Goal: Task Accomplishment & Management: Use online tool/utility

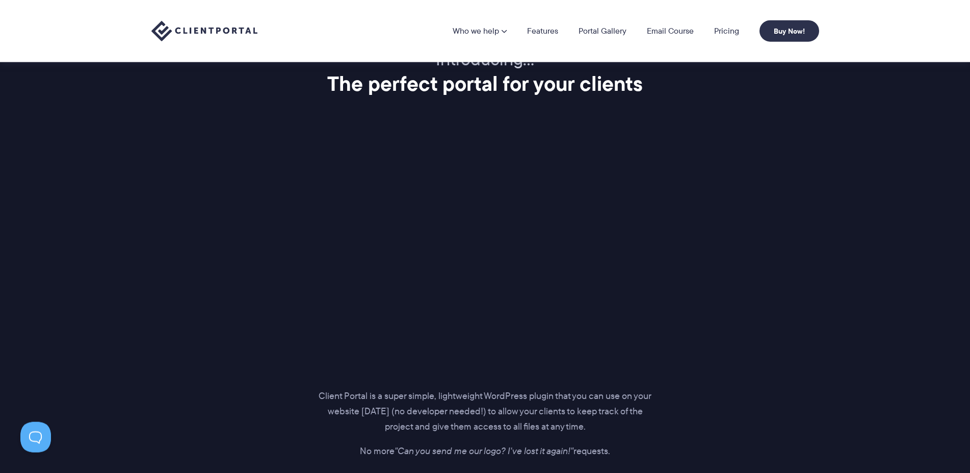
scroll to position [1196, 0]
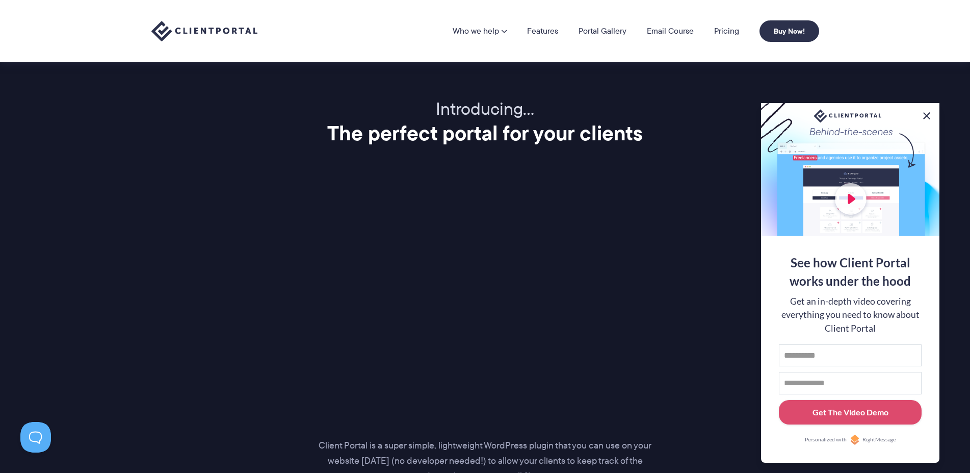
click at [930, 116] on button at bounding box center [927, 116] width 12 height 12
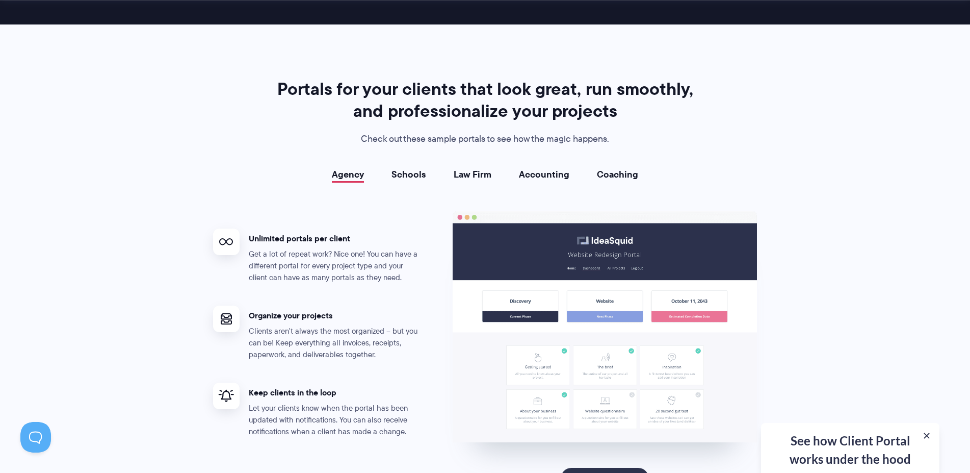
scroll to position [1924, 0]
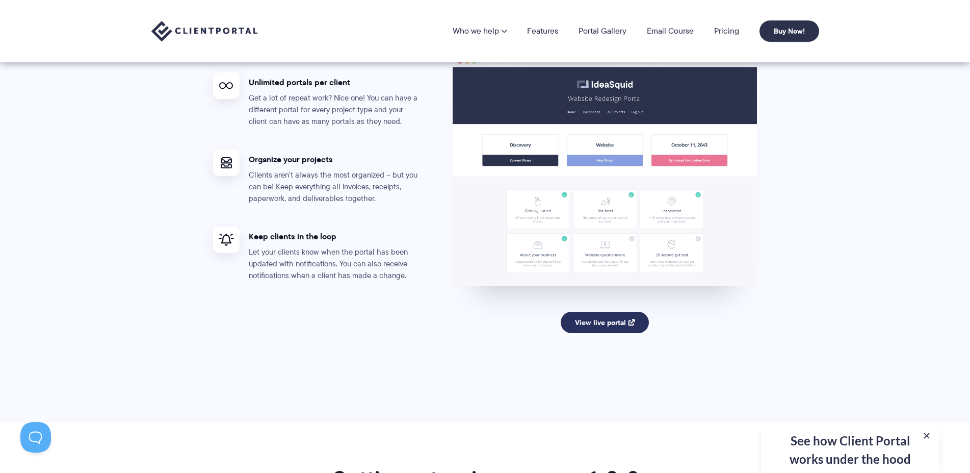
click at [615, 317] on link "View live portal" at bounding box center [605, 322] width 88 height 21
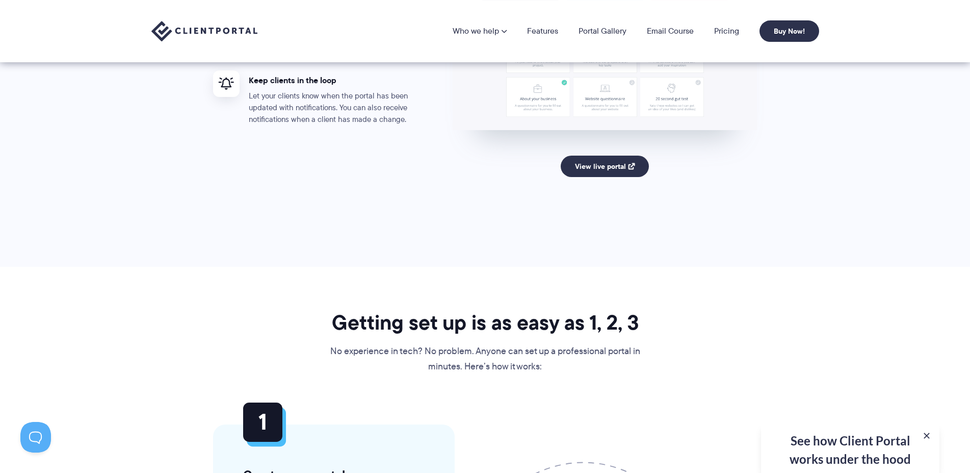
scroll to position [1976, 0]
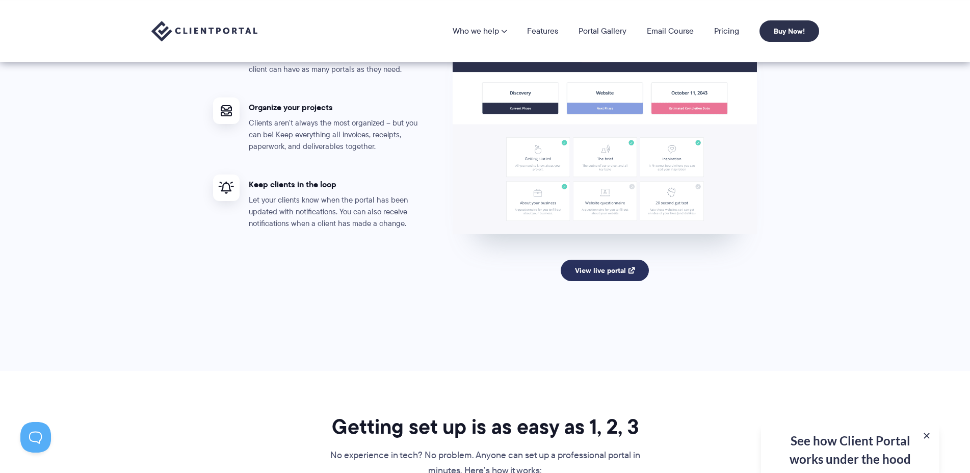
click at [633, 274] on link "View live portal" at bounding box center [605, 270] width 88 height 21
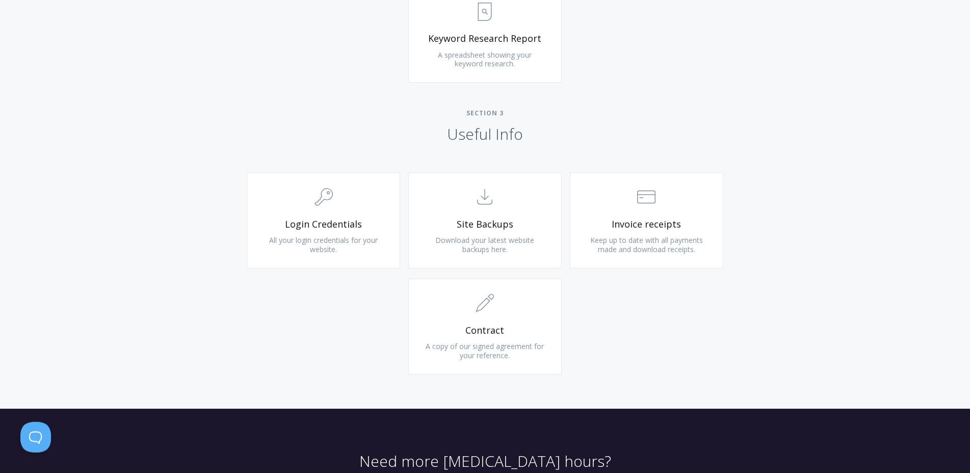
scroll to position [978, 0]
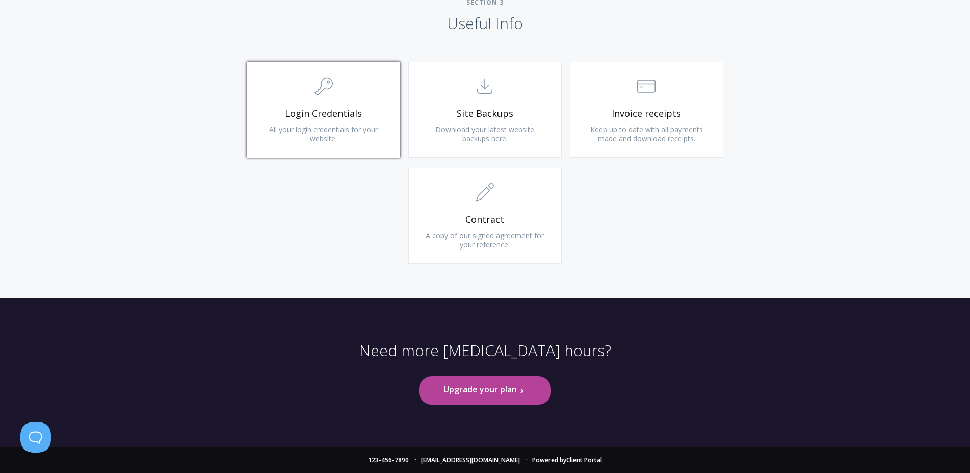
click at [350, 132] on span "All your login credentials for your website." at bounding box center [323, 133] width 109 height 19
click at [467, 110] on span "Site Backups" at bounding box center [485, 114] width 122 height 12
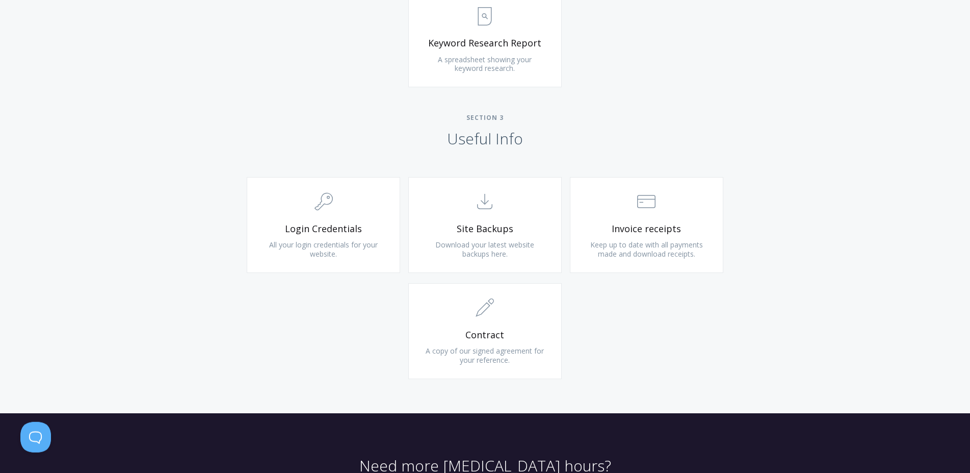
scroll to position [769, 0]
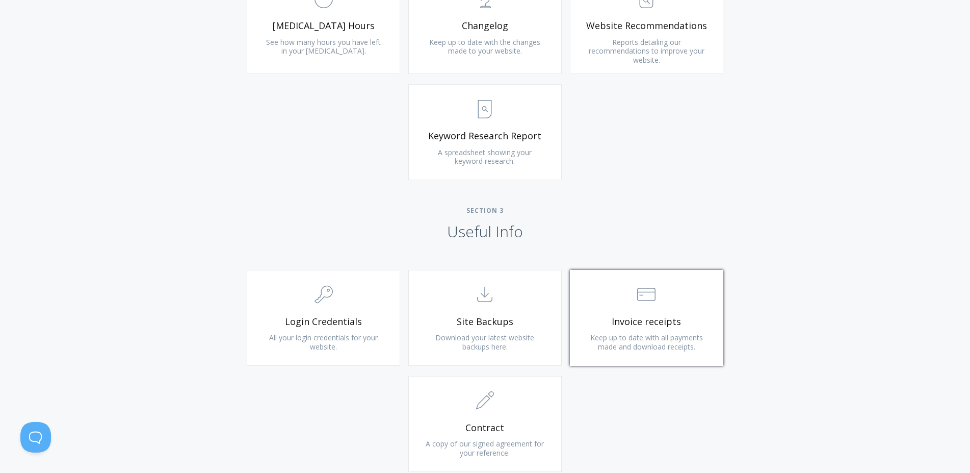
click at [658, 324] on span "Invoice receipts" at bounding box center [647, 322] width 122 height 12
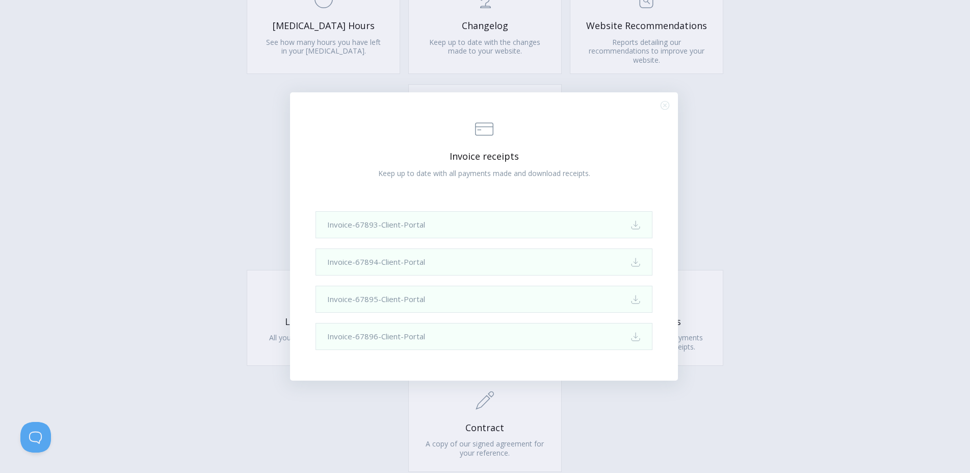
click at [842, 221] on div ".st0{fill:none;stroke:#000000;stroke-width:2;stroke-miterlimit:10;} Financial I…" at bounding box center [485, 236] width 970 height 473
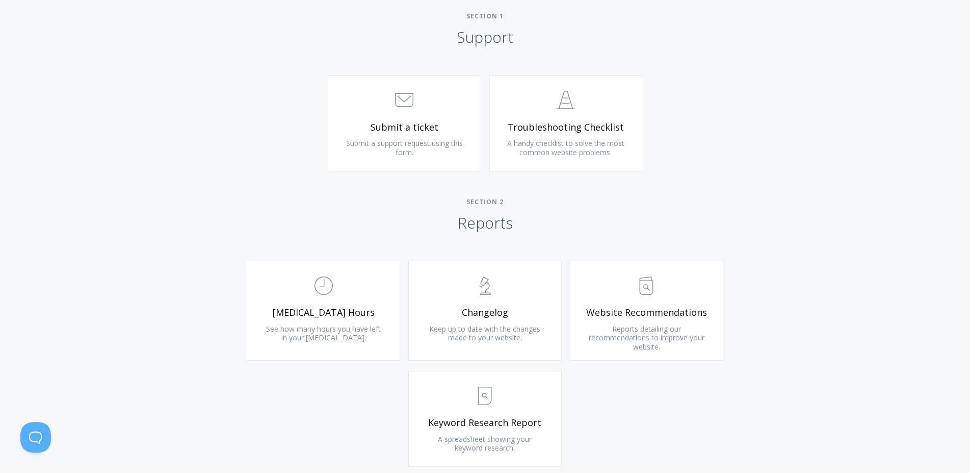
scroll to position [457, 0]
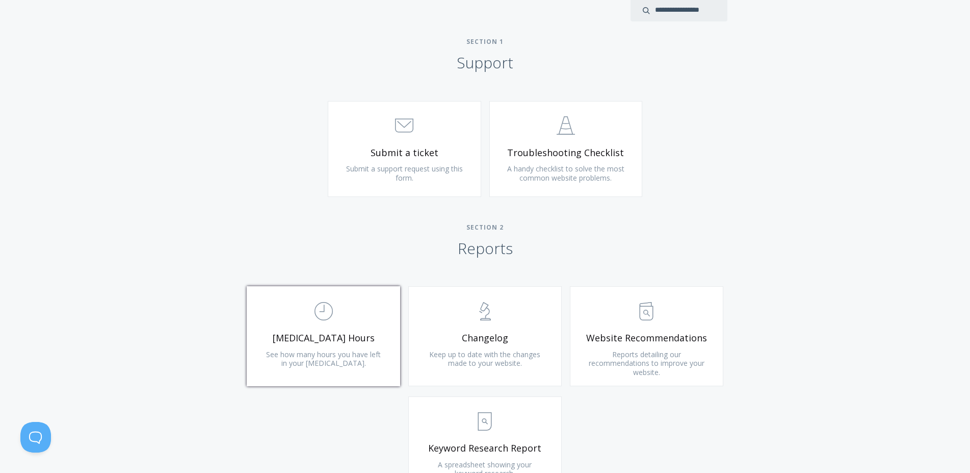
click at [353, 362] on link ".st0{fill:none;stroke:#000000;stroke-width:2;stroke-miterlimit:10;} Untitled-18…" at bounding box center [323, 336] width 153 height 100
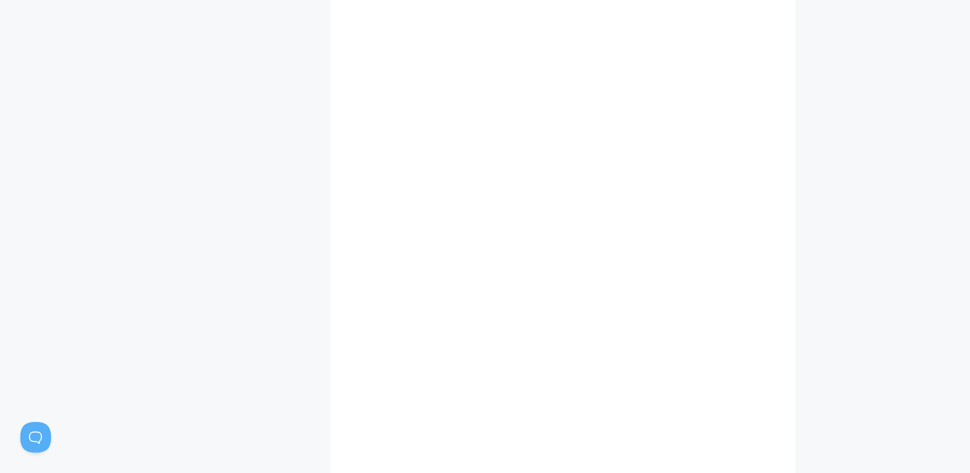
scroll to position [676, 0]
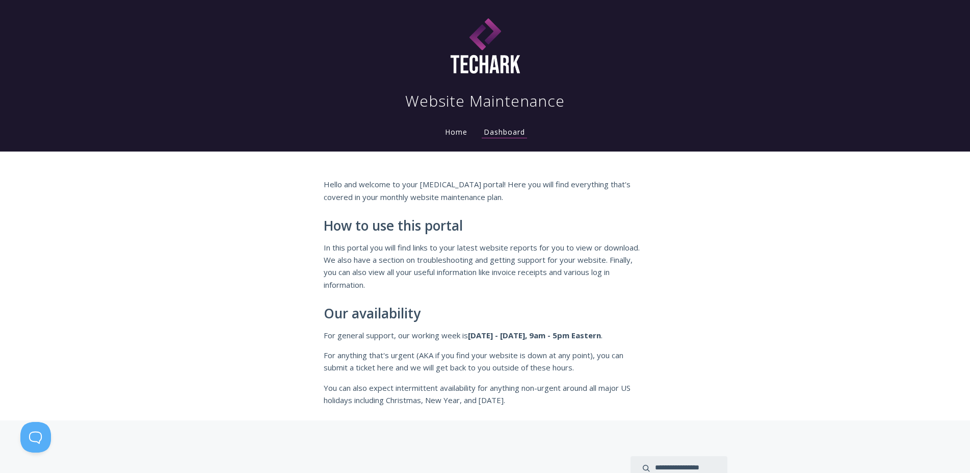
click at [457, 132] on link "Home" at bounding box center [456, 132] width 27 height 10
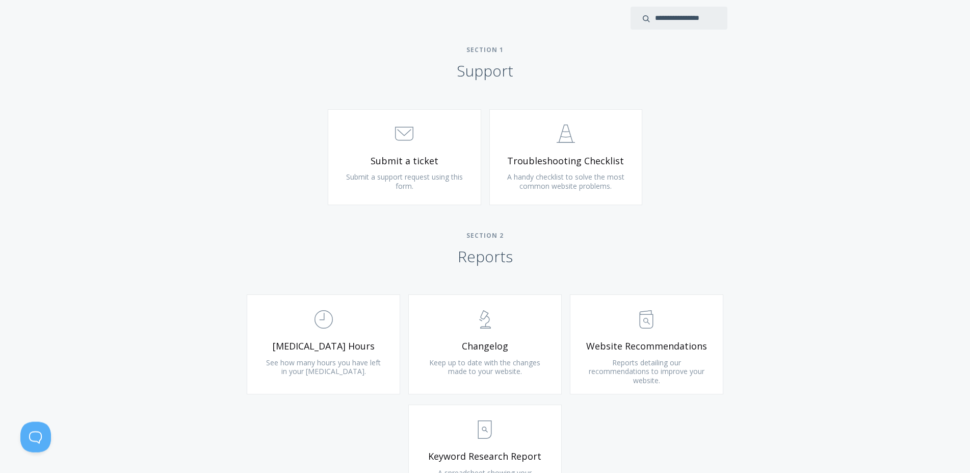
scroll to position [520, 0]
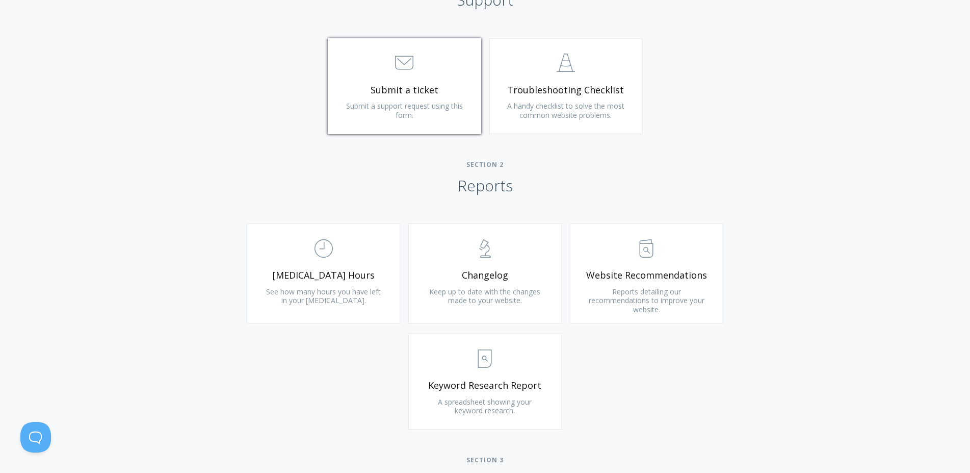
click at [410, 86] on span "Submit a ticket" at bounding box center [405, 90] width 122 height 12
